Goal: Task Accomplishment & Management: Manage account settings

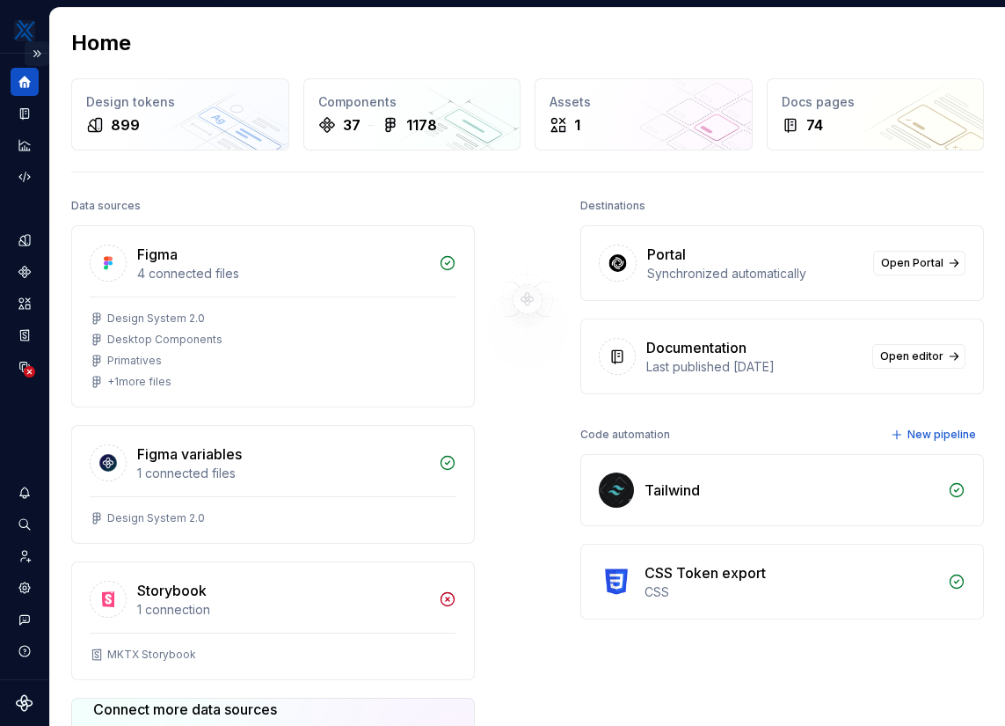
click at [38, 51] on button "Expand sidebar" at bounding box center [37, 53] width 25 height 25
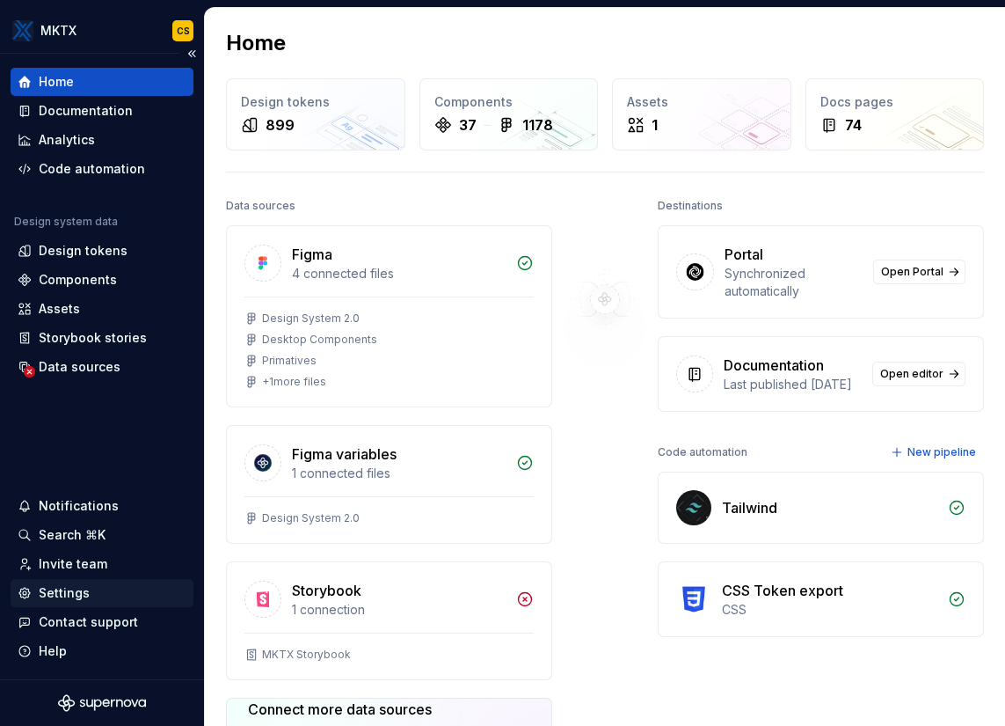
click at [103, 589] on div "Settings" at bounding box center [102, 593] width 169 height 18
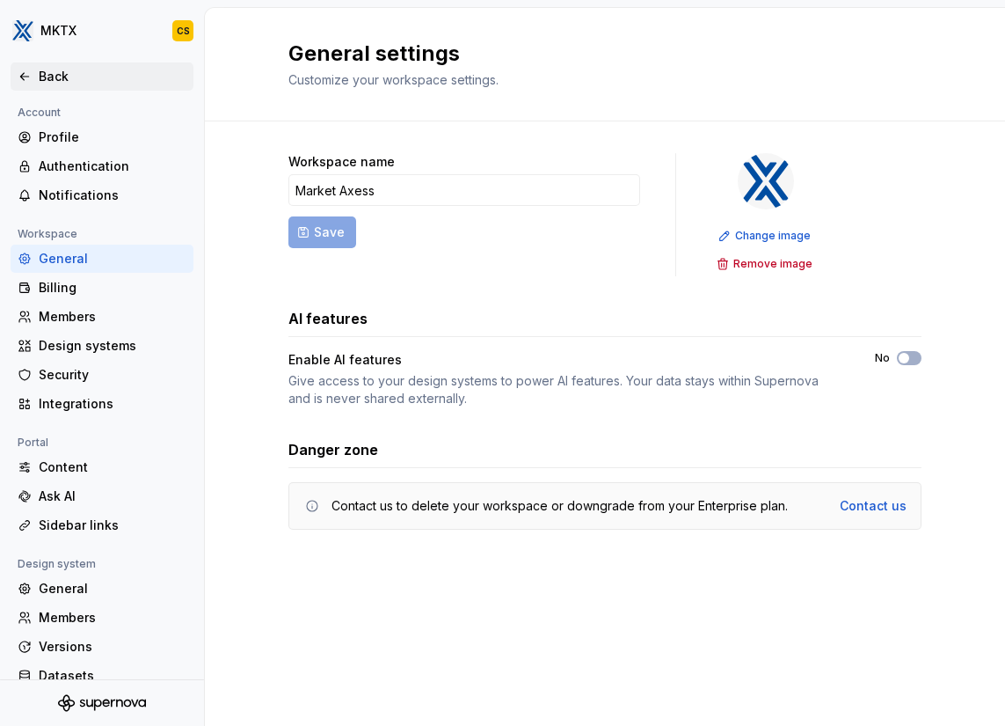
click at [52, 69] on div "Back" at bounding box center [113, 77] width 148 height 18
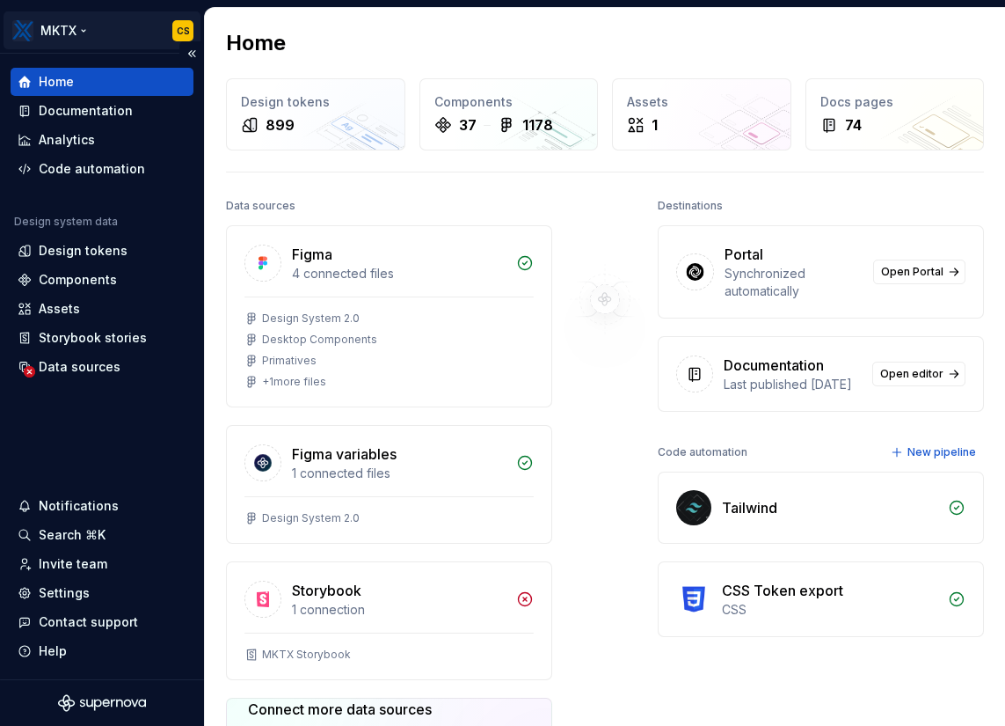
click at [86, 25] on html "MKTX CS Home Documentation Analytics Code automation Design system data Design …" at bounding box center [502, 363] width 1005 height 726
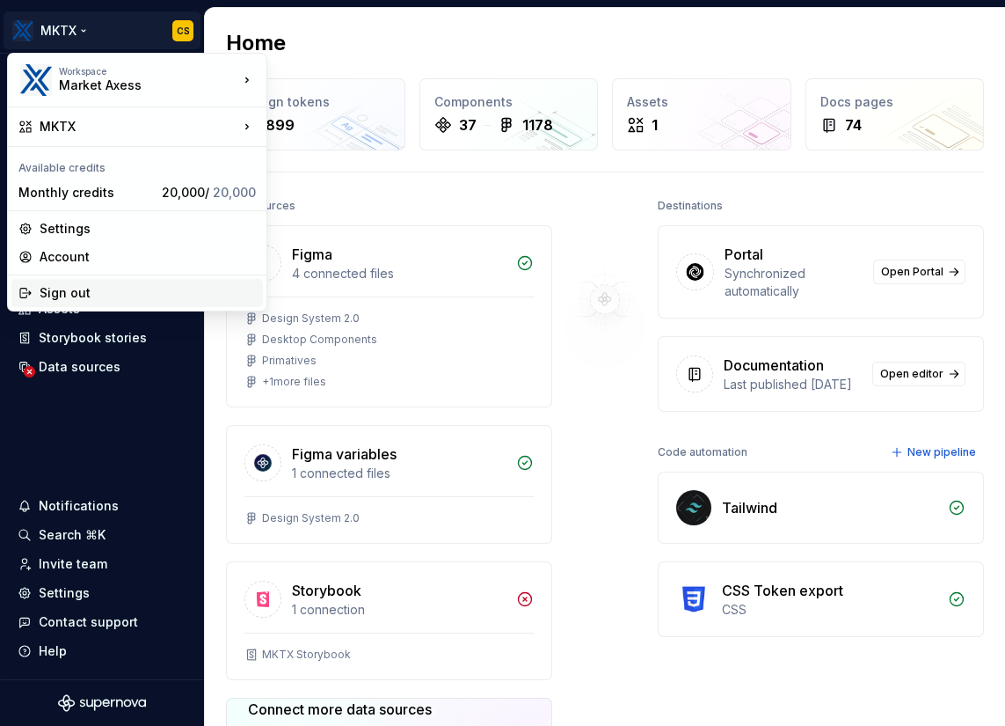
click at [142, 293] on div "Sign out" at bounding box center [148, 293] width 216 height 18
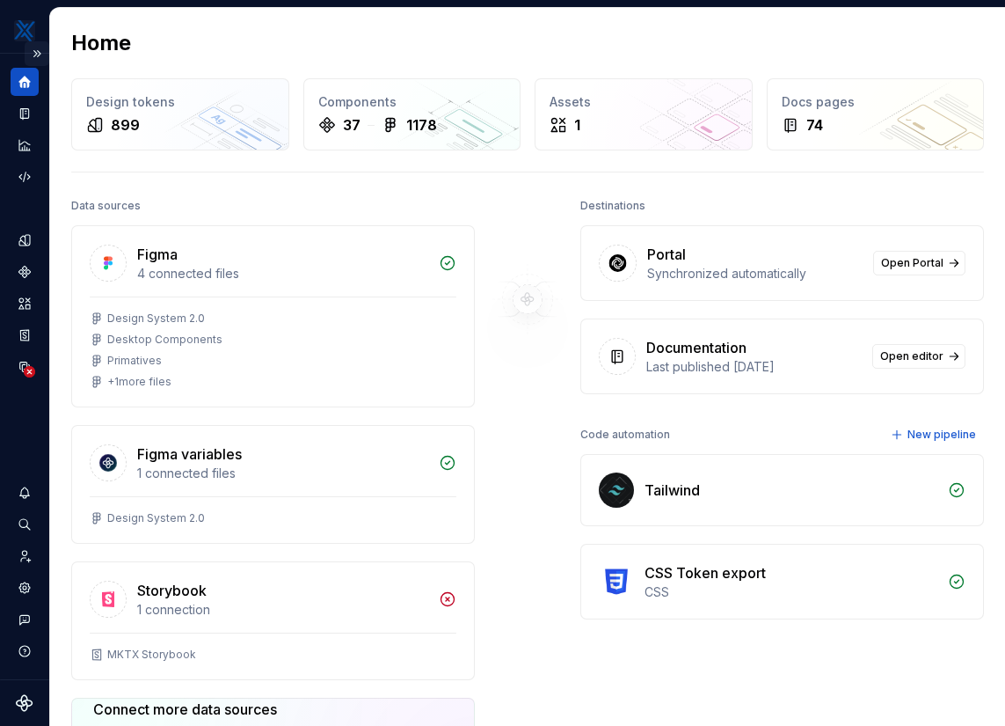
click at [37, 50] on button "Expand sidebar" at bounding box center [37, 53] width 25 height 25
